Goal: Task Accomplishment & Management: Manage account settings

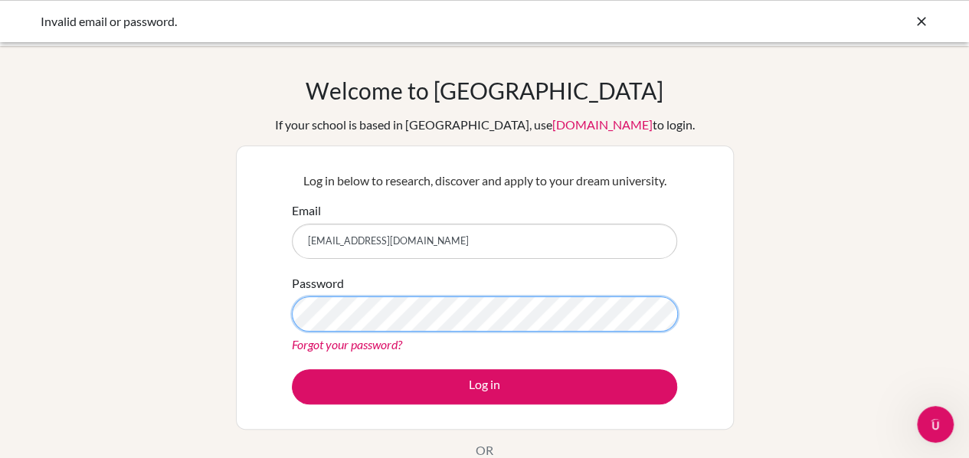
click at [292, 369] on button "Log in" at bounding box center [484, 386] width 385 height 35
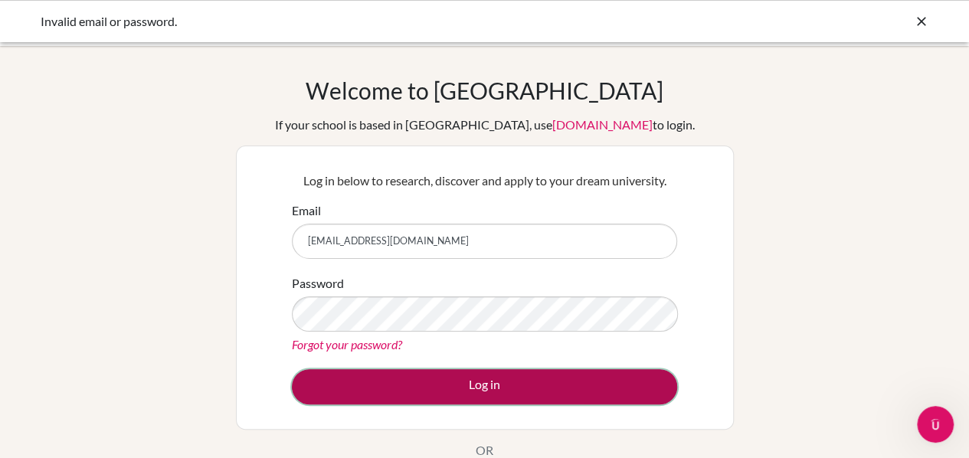
click at [452, 391] on button "Log in" at bounding box center [484, 386] width 385 height 35
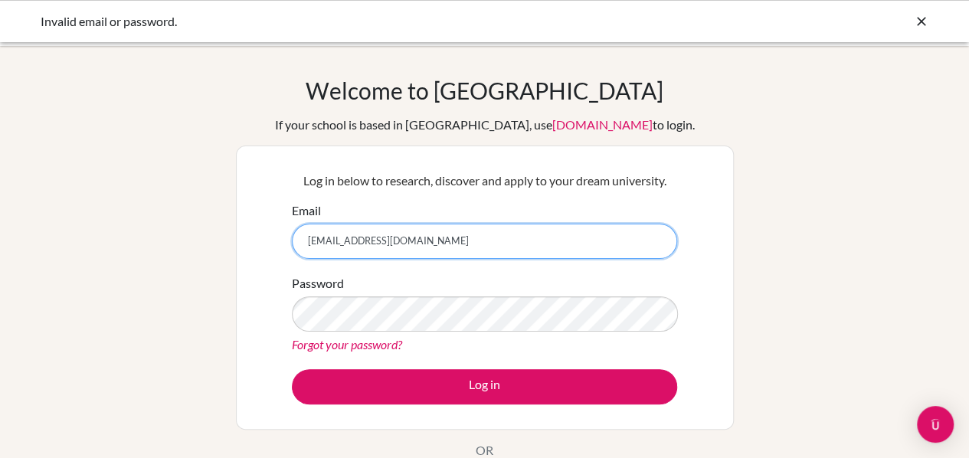
click at [440, 246] on input "[EMAIL_ADDRESS][DOMAIN_NAME]" at bounding box center [484, 241] width 385 height 35
drag, startPoint x: 470, startPoint y: 247, endPoint x: 257, endPoint y: 250, distance: 213.0
click at [257, 250] on div "Log in below to research, discover and apply to your dream university. Email am…" at bounding box center [485, 288] width 498 height 284
paste input "amiekamara@aismonrovia.org"
type input "amiekamara@aismonrovia.org"
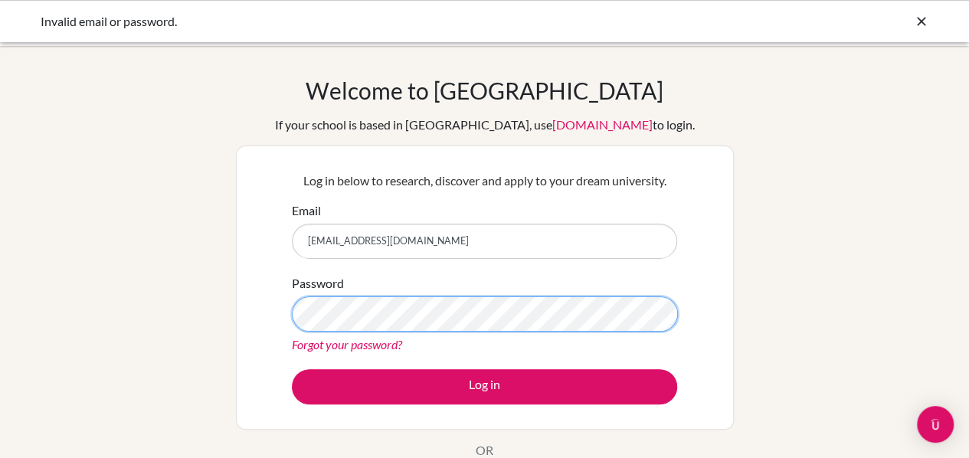
click at [292, 369] on button "Log in" at bounding box center [484, 386] width 385 height 35
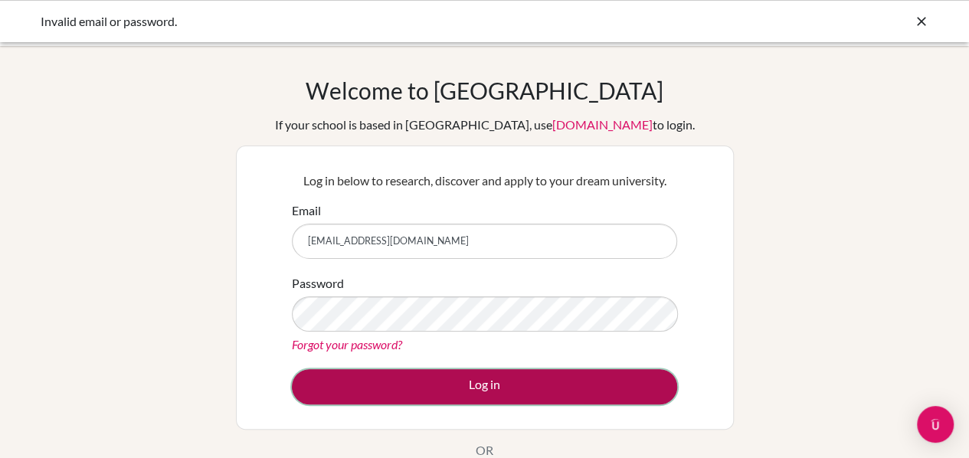
click at [476, 377] on button "Log in" at bounding box center [484, 386] width 385 height 35
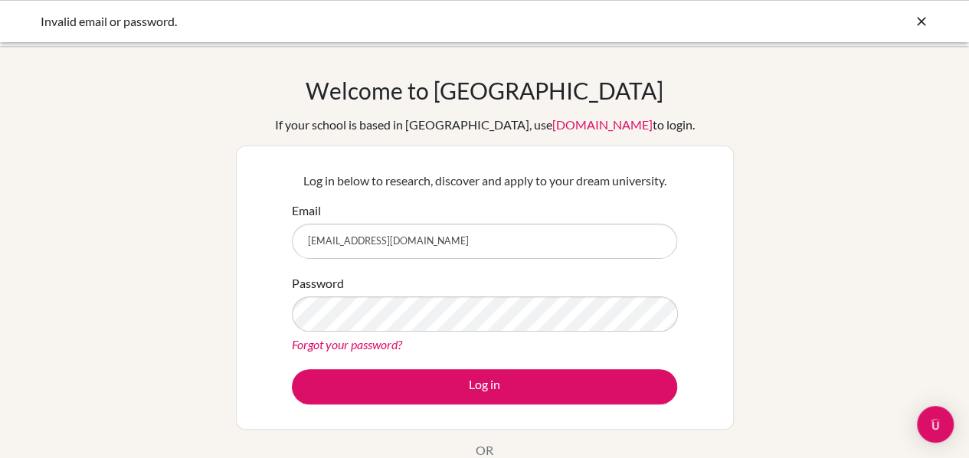
click at [336, 345] on link "Forgot your password?" at bounding box center [347, 344] width 110 height 15
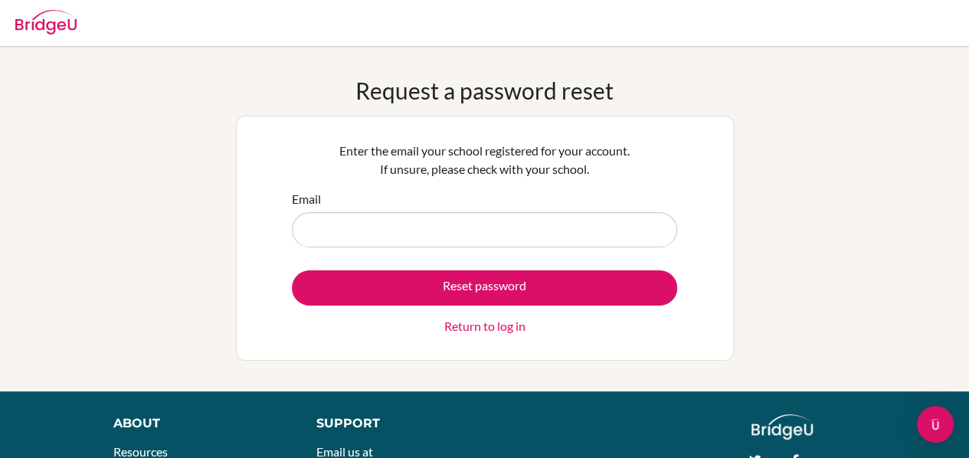
click at [398, 224] on input "Email" at bounding box center [484, 229] width 385 height 35
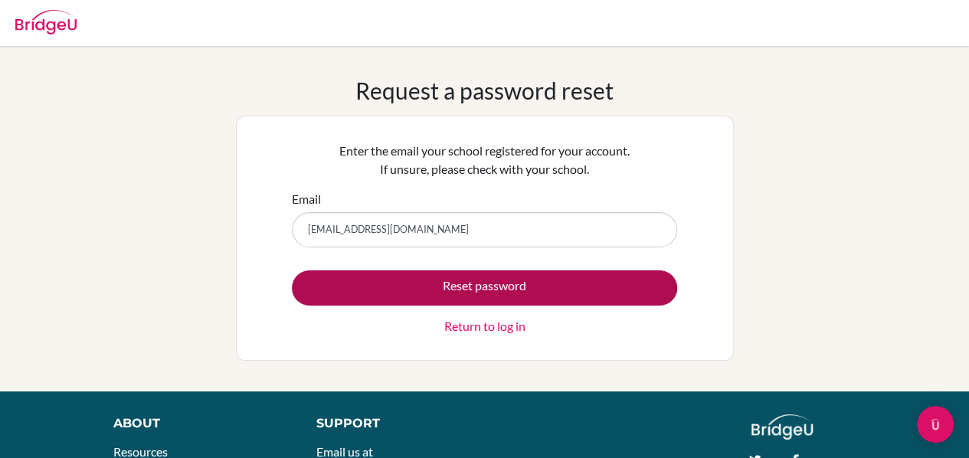
type input "[EMAIL_ADDRESS][DOMAIN_NAME]"
click at [383, 293] on button "Reset password" at bounding box center [484, 287] width 385 height 35
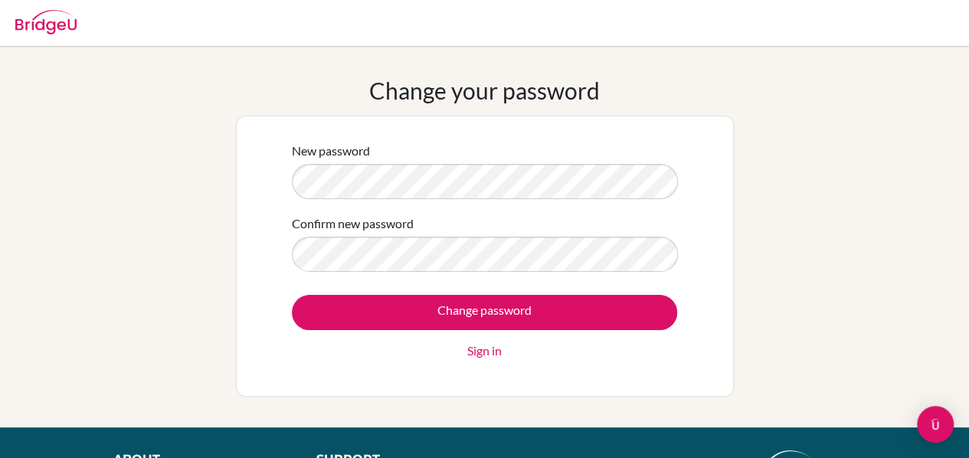
click at [292, 295] on input "Change password" at bounding box center [484, 312] width 385 height 35
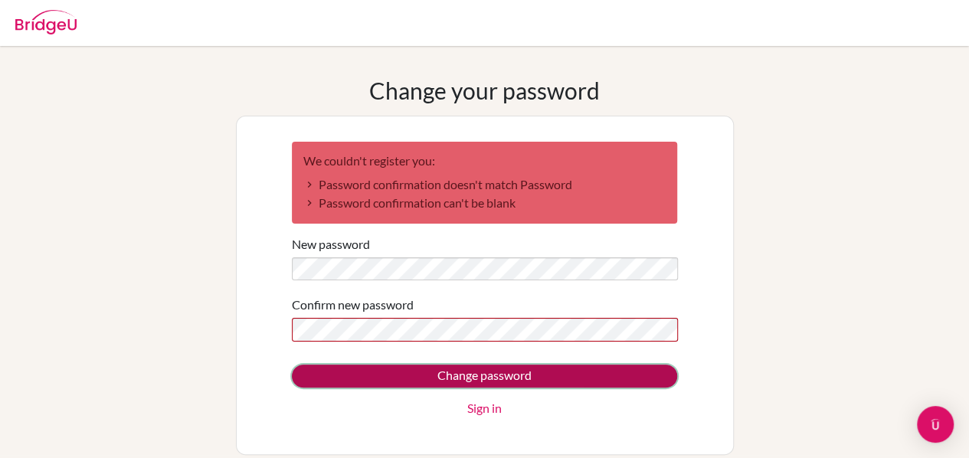
click at [365, 384] on input "Change password" at bounding box center [484, 376] width 385 height 23
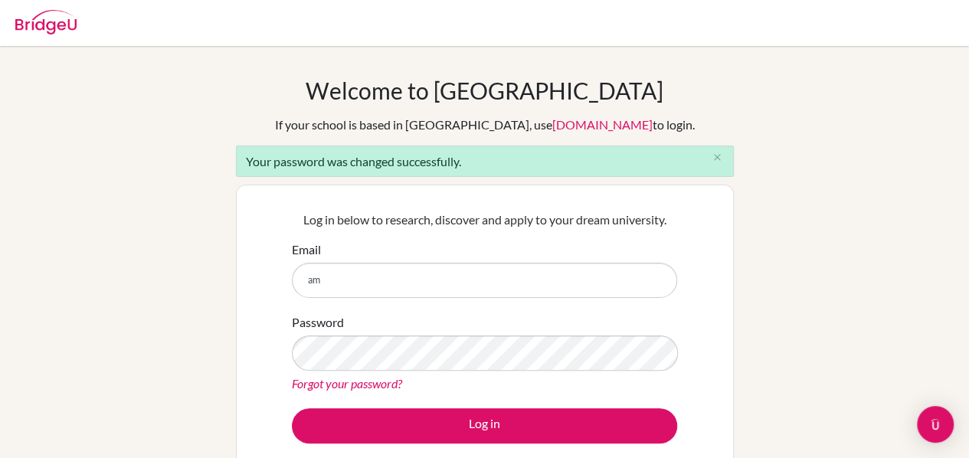
type input "a"
type input "[EMAIL_ADDRESS][DOMAIN_NAME]"
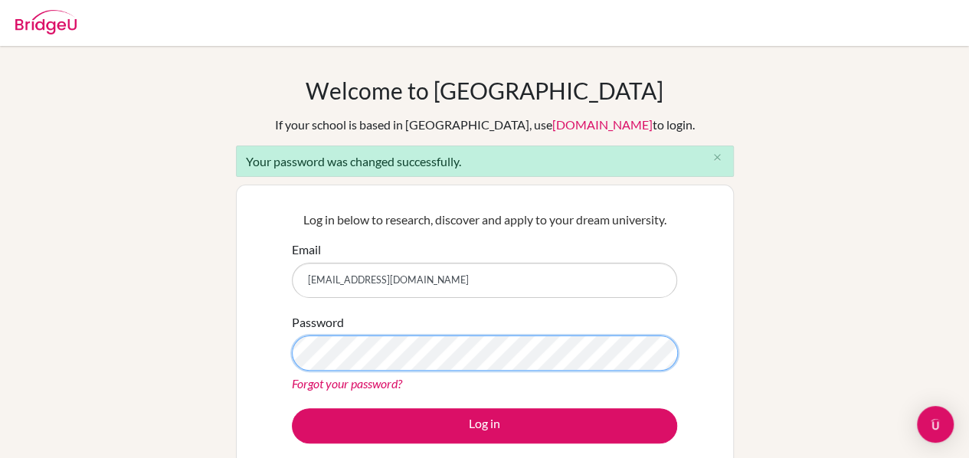
click at [292, 408] on button "Log in" at bounding box center [484, 425] width 385 height 35
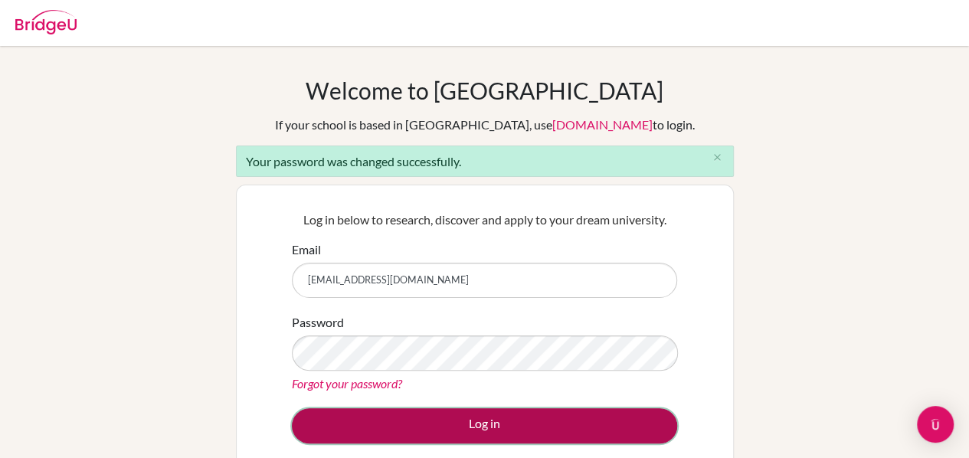
click at [349, 418] on button "Log in" at bounding box center [484, 425] width 385 height 35
